Goal: Find specific page/section: Find specific page/section

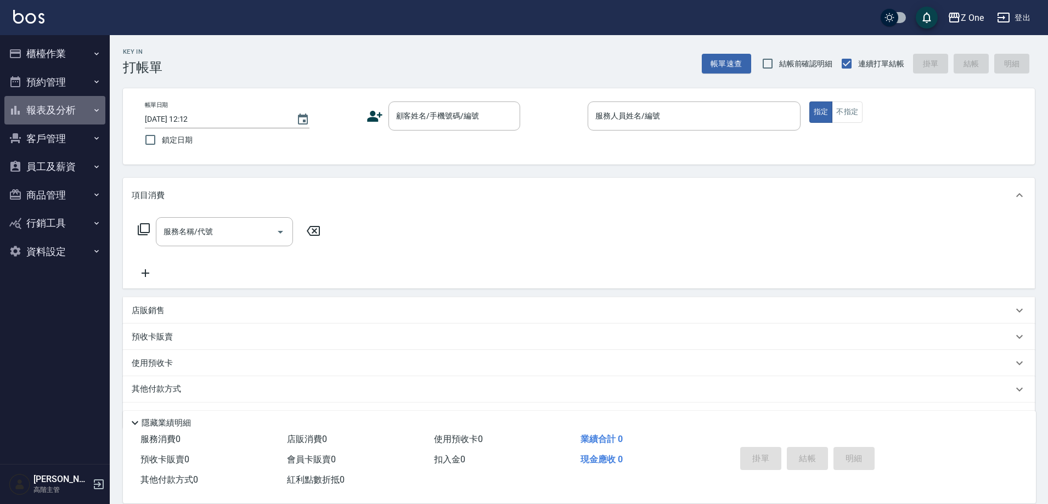
click at [100, 113] on icon "button" at bounding box center [96, 110] width 9 height 9
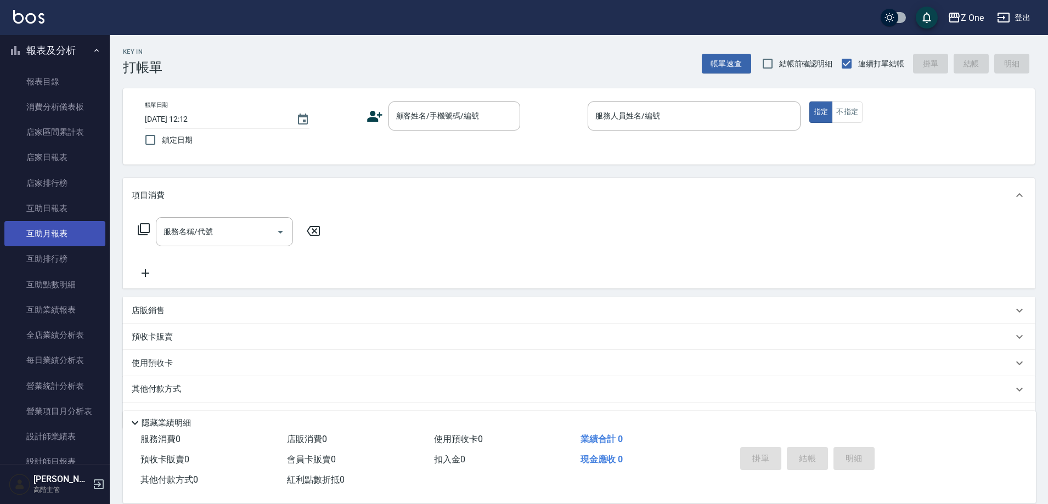
scroll to position [165, 0]
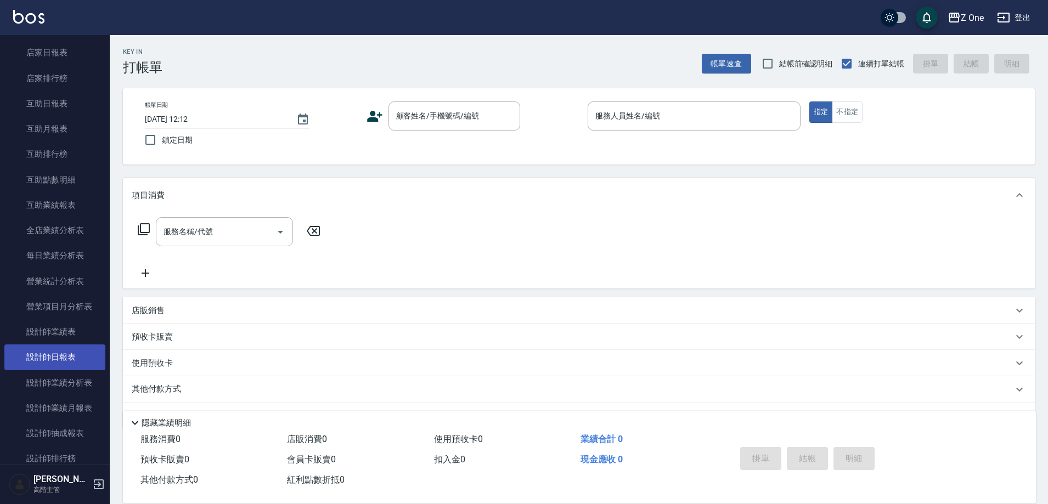
click at [55, 346] on link "設計師日報表" at bounding box center [54, 357] width 101 height 25
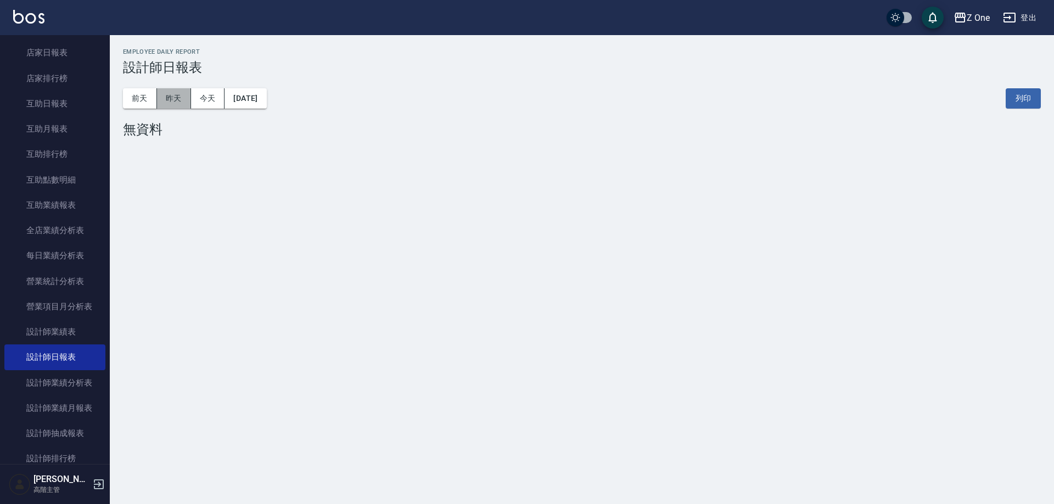
click at [179, 97] on button "昨天" at bounding box center [174, 98] width 34 height 20
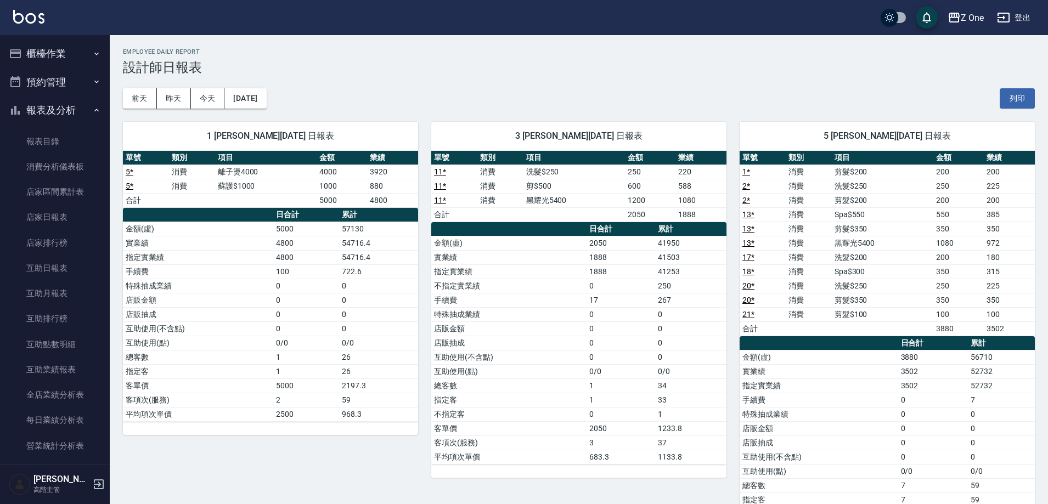
click at [92, 56] on icon "button" at bounding box center [96, 53] width 9 height 9
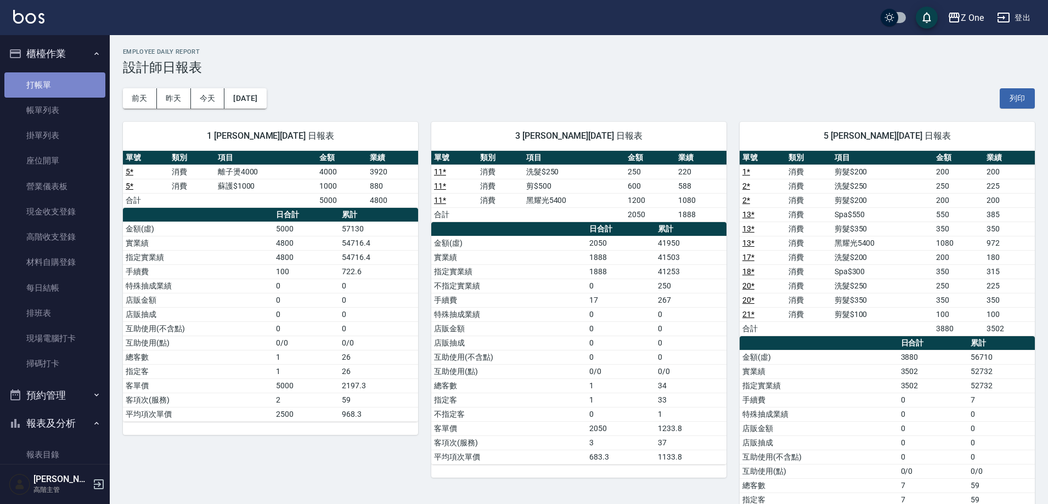
click at [56, 80] on link "打帳單" at bounding box center [54, 84] width 101 height 25
